Goal: Check status: Check status

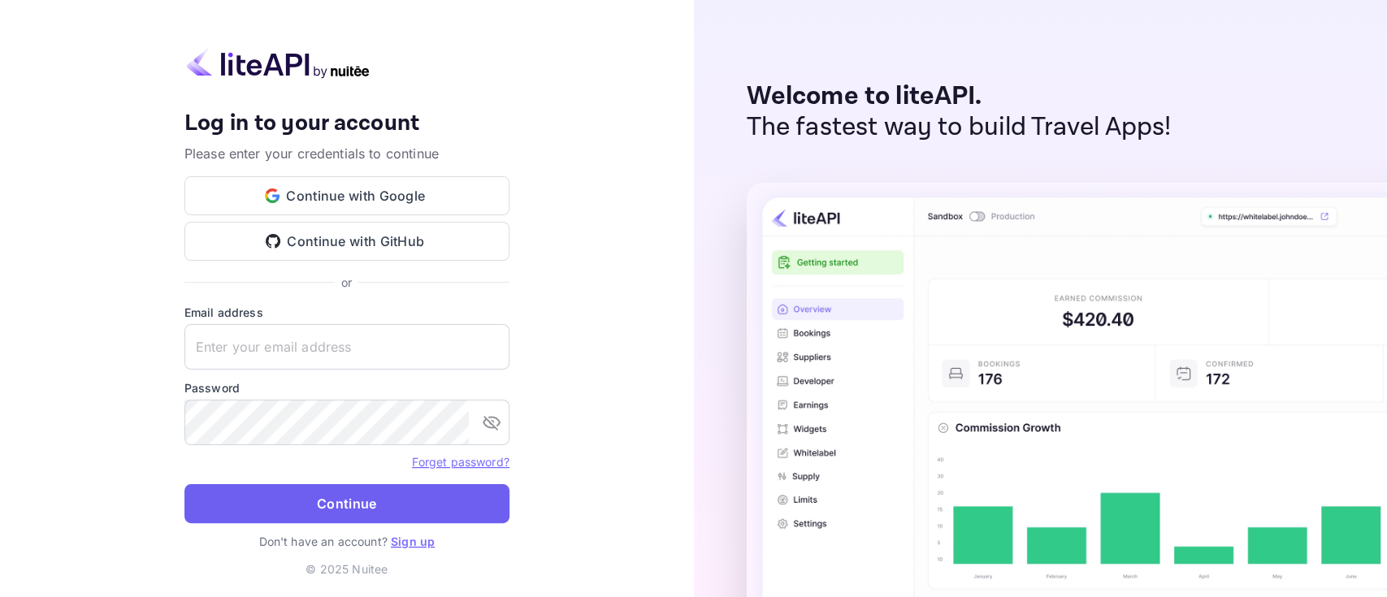
type input "[PERSON_NAME][EMAIL_ADDRESS][DOMAIN_NAME]"
click at [308, 516] on button "Continue" at bounding box center [347, 503] width 325 height 39
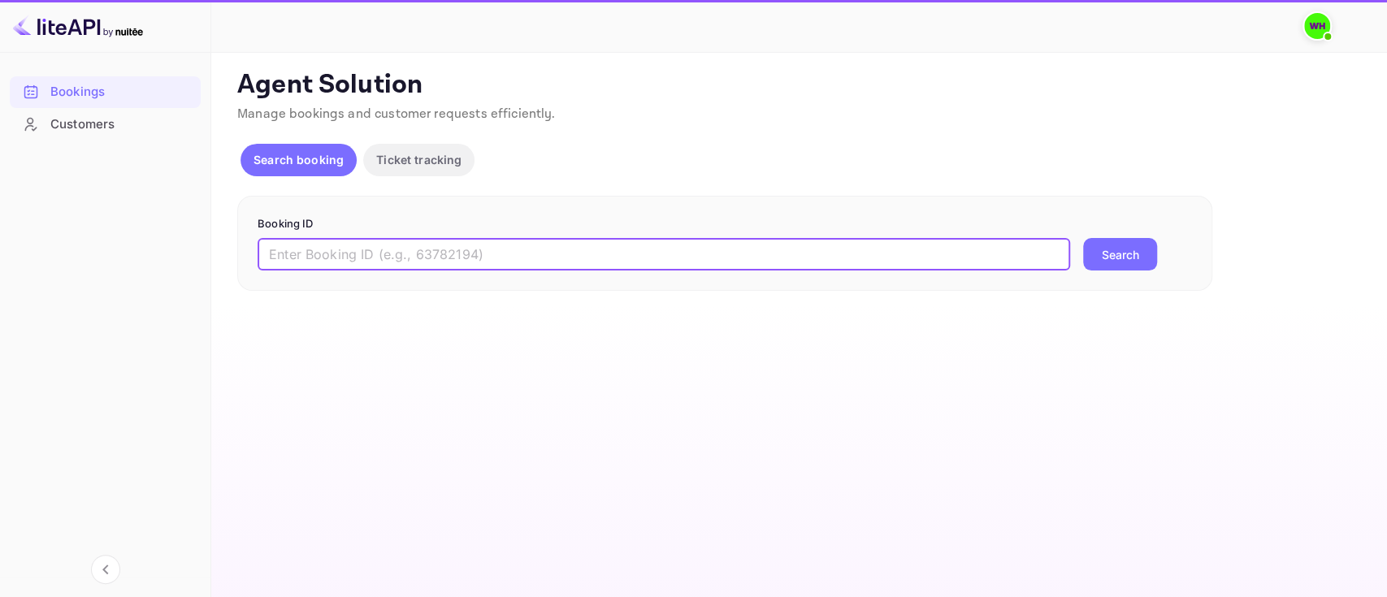
click at [383, 261] on input "text" at bounding box center [664, 254] width 813 height 33
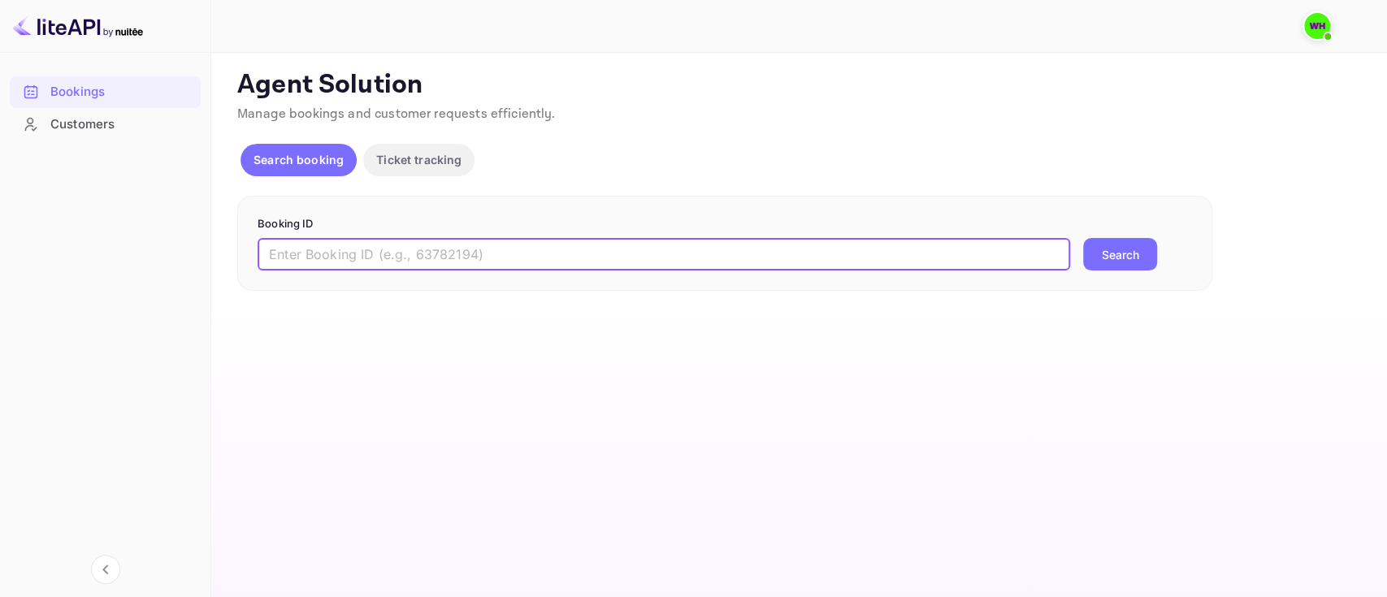
paste input "9363162"
type input "9363162"
click at [1083, 238] on button "Search" at bounding box center [1120, 254] width 74 height 33
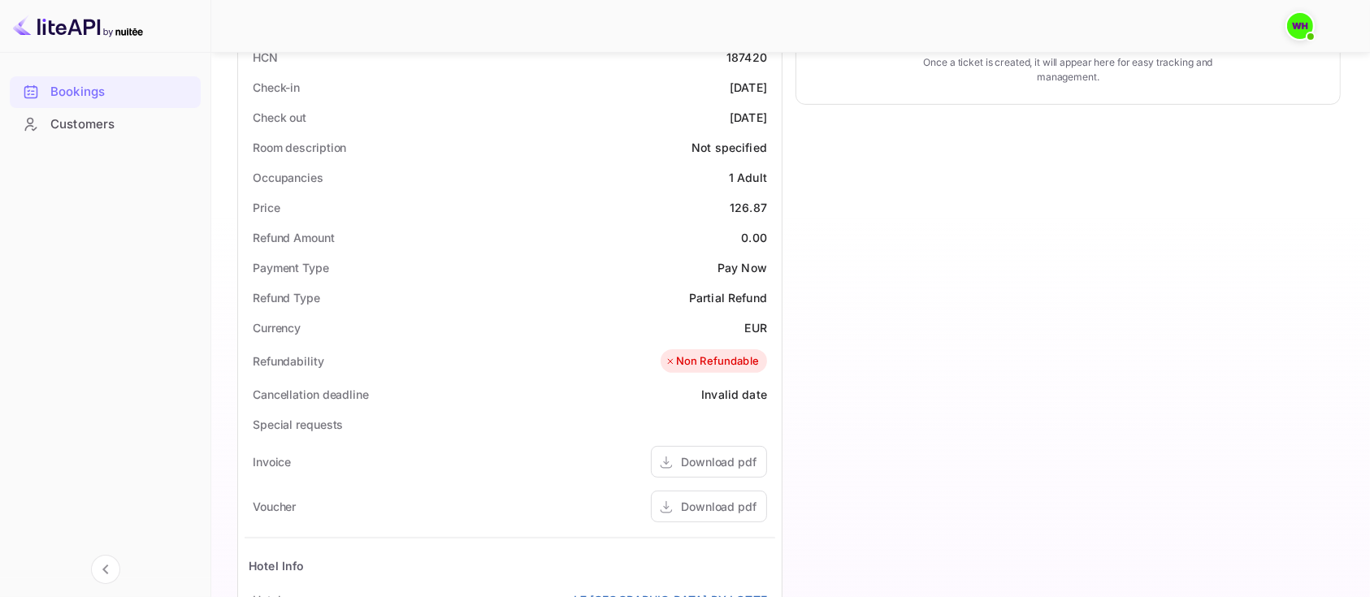
scroll to position [413, 0]
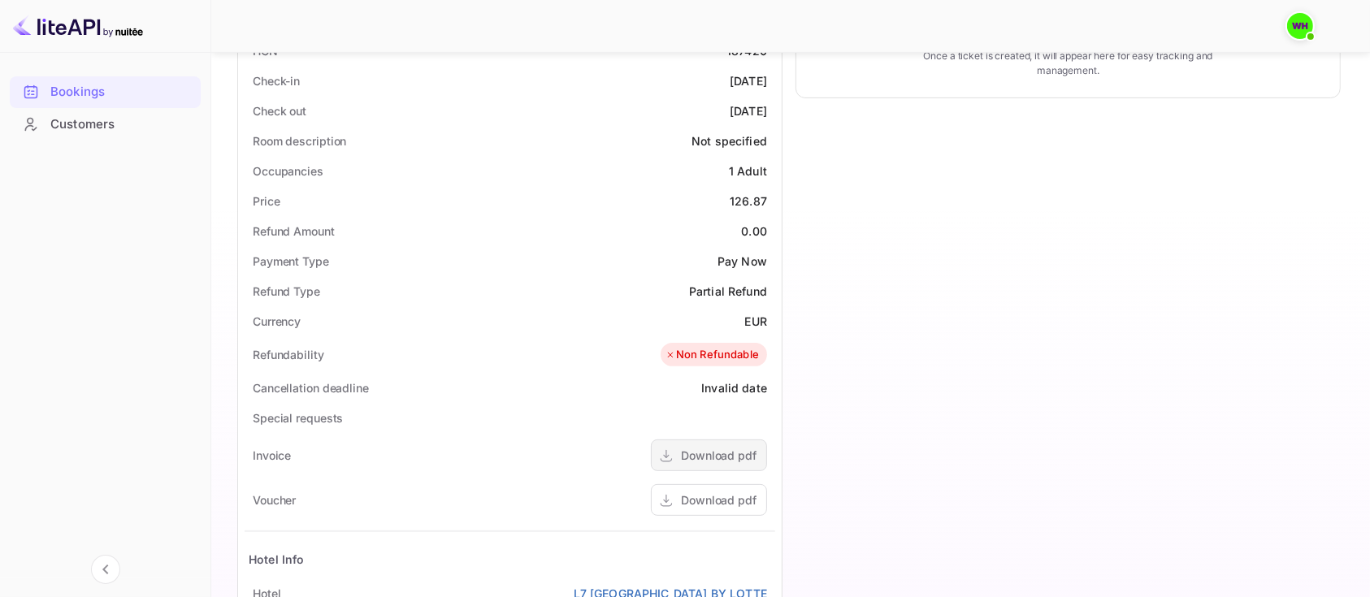
click at [679, 451] on div "Download pdf" at bounding box center [709, 456] width 116 height 32
